Goal: Transaction & Acquisition: Purchase product/service

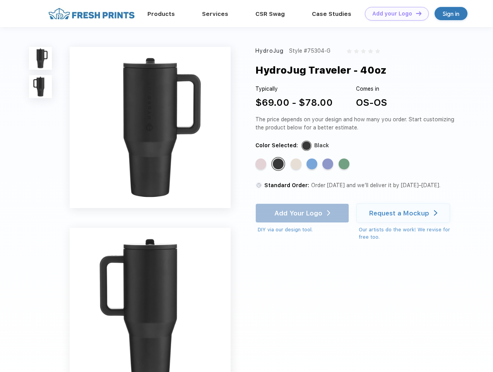
click at [394, 14] on link "Add your Logo Design Tool" at bounding box center [397, 14] width 64 height 14
click at [0, 0] on div "Design Tool" at bounding box center [0, 0] width 0 height 0
click at [415, 13] on link "Add your Logo Design Tool" at bounding box center [397, 14] width 64 height 14
click at [41, 58] on img at bounding box center [40, 58] width 23 height 23
click at [41, 87] on img at bounding box center [40, 86] width 23 height 23
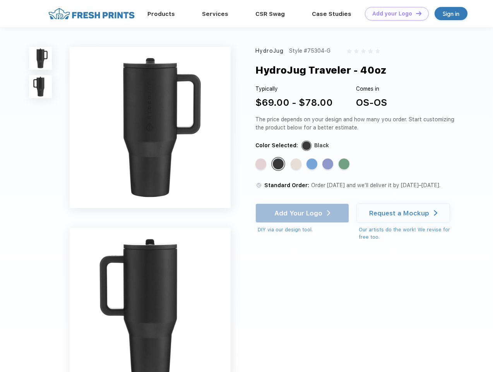
click at [262, 164] on div "Standard Color" at bounding box center [260, 163] width 11 height 11
click at [279, 164] on div "Standard Color" at bounding box center [278, 163] width 11 height 11
click at [297, 164] on div "Standard Color" at bounding box center [296, 163] width 11 height 11
click at [313, 164] on div "Standard Color" at bounding box center [312, 163] width 11 height 11
click at [329, 164] on div "Standard Color" at bounding box center [327, 163] width 11 height 11
